Goal: Navigation & Orientation: Find specific page/section

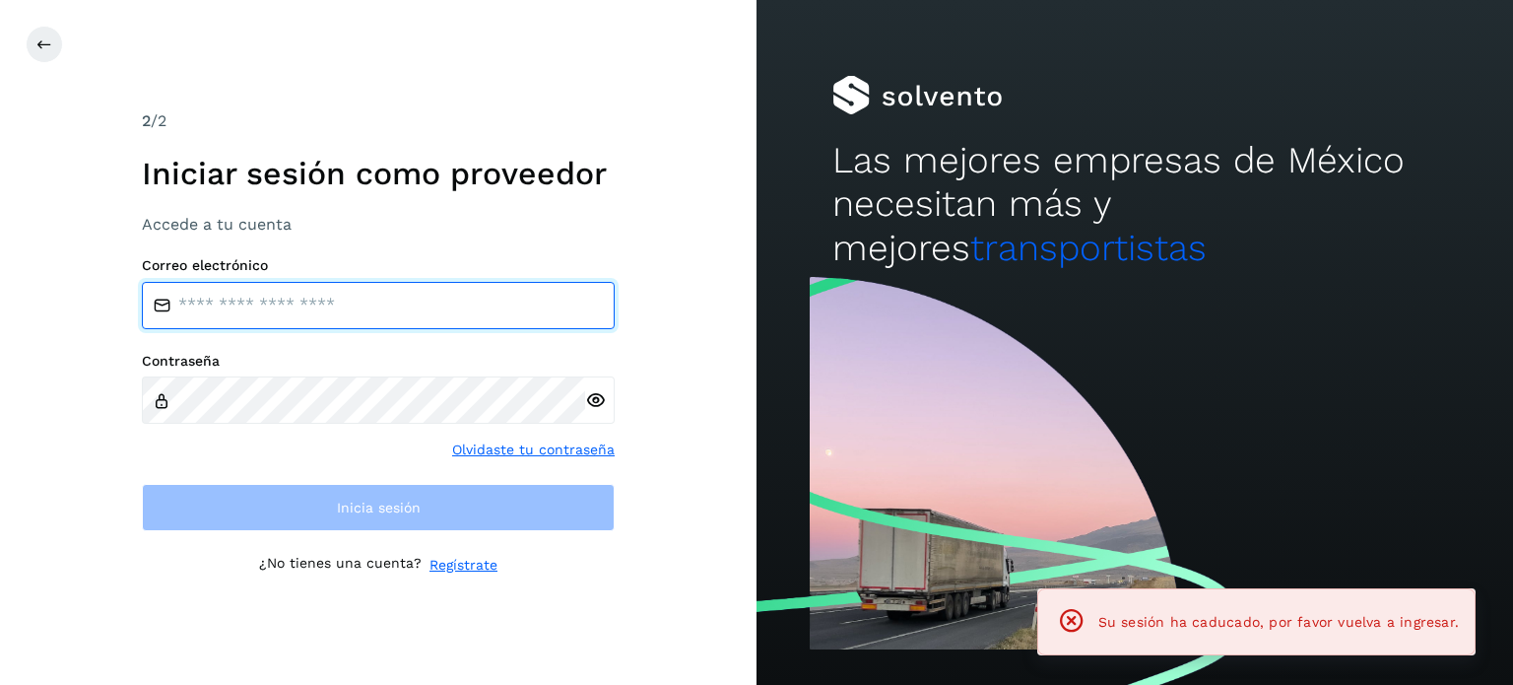
click at [267, 306] on input "email" at bounding box center [378, 305] width 473 height 47
type input "**********"
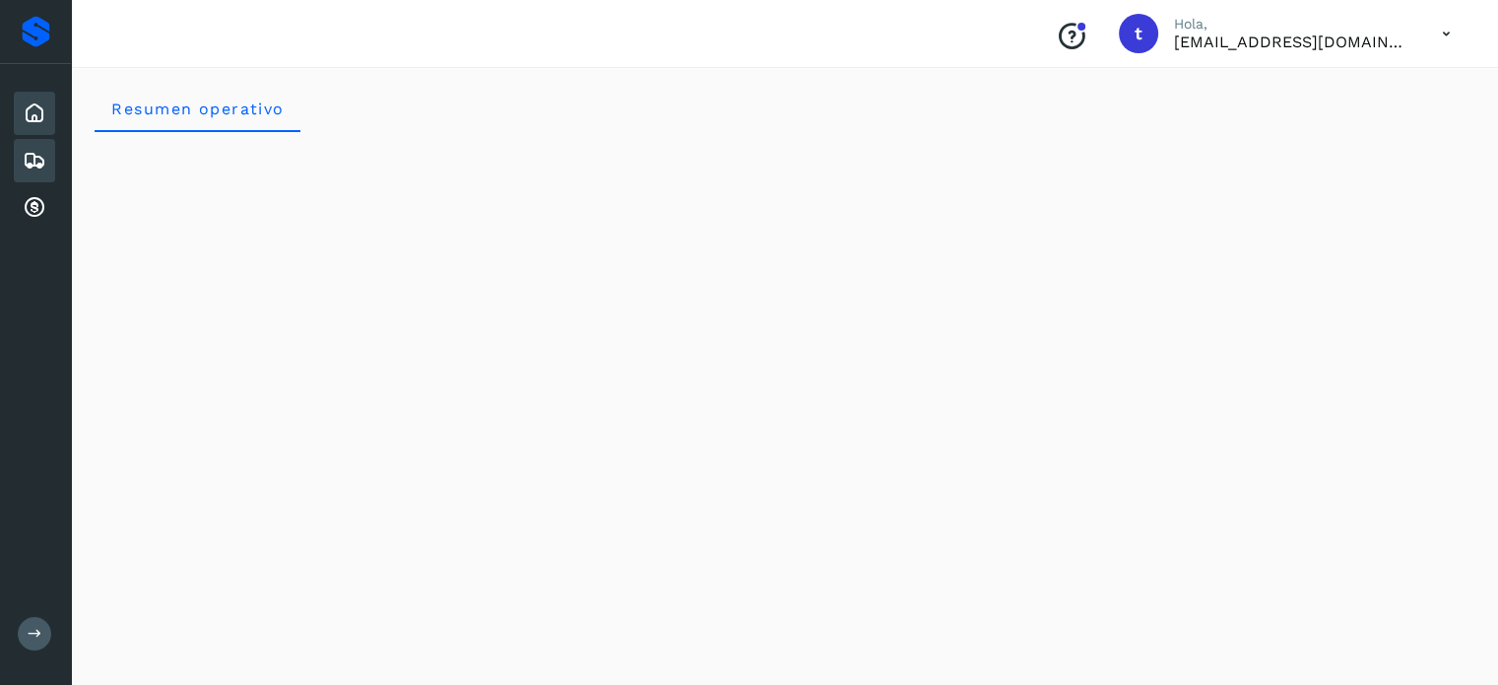
click at [32, 157] on icon at bounding box center [35, 161] width 24 height 24
